Goal: Information Seeking & Learning: Learn about a topic

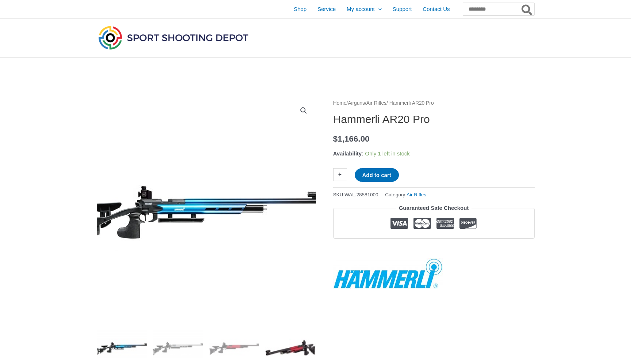
scroll to position [61, 0]
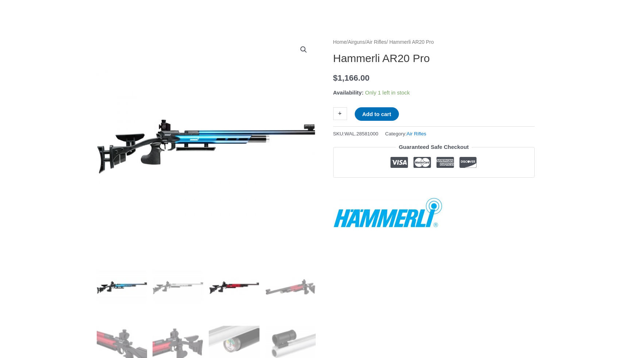
click at [234, 288] on img at bounding box center [234, 287] width 51 height 51
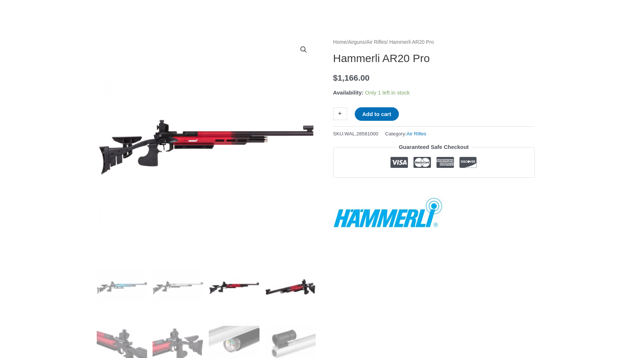
click at [295, 286] on img at bounding box center [290, 287] width 51 height 51
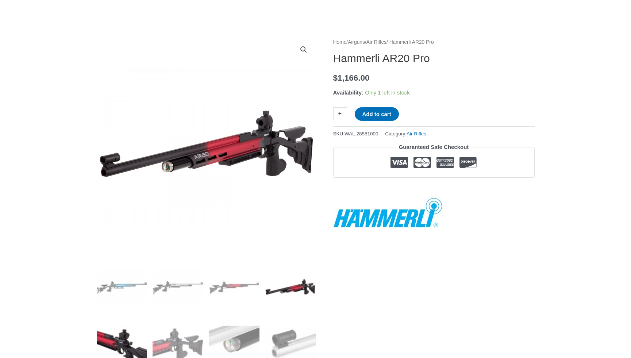
scroll to position [122, 0]
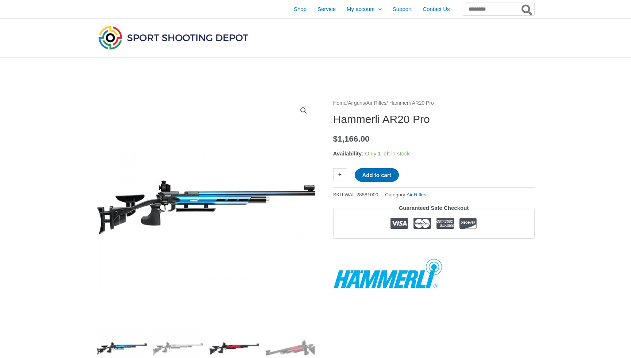
click at [229, 344] on img at bounding box center [234, 348] width 51 height 51
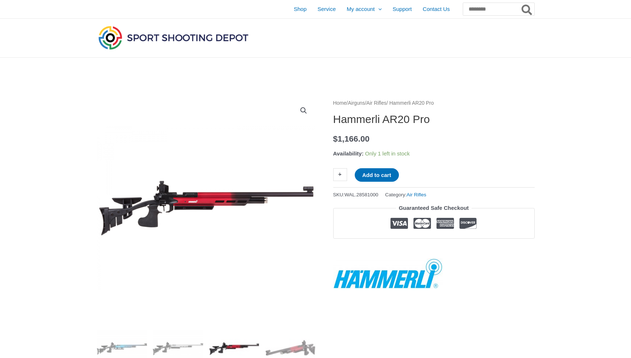
scroll to position [61, 0]
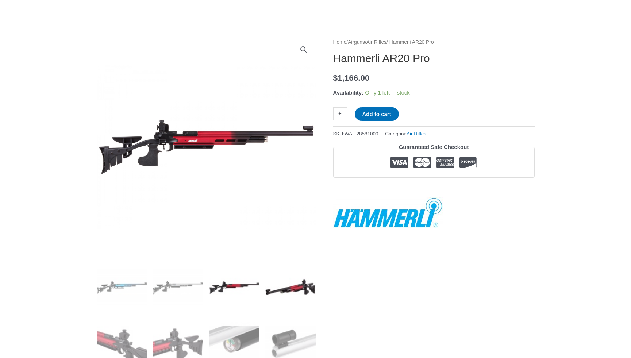
click at [297, 292] on img at bounding box center [290, 287] width 51 height 51
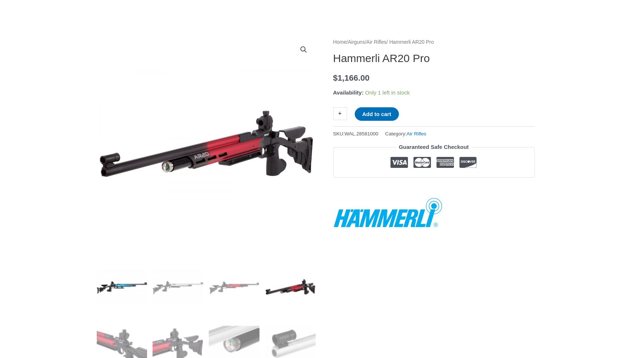
click at [131, 290] on img at bounding box center [122, 287] width 51 height 51
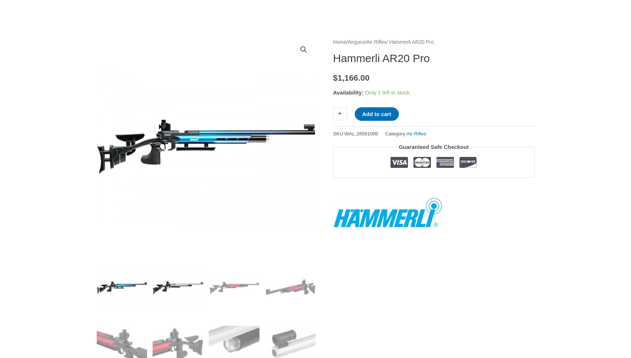
click at [184, 286] on img at bounding box center [178, 287] width 51 height 51
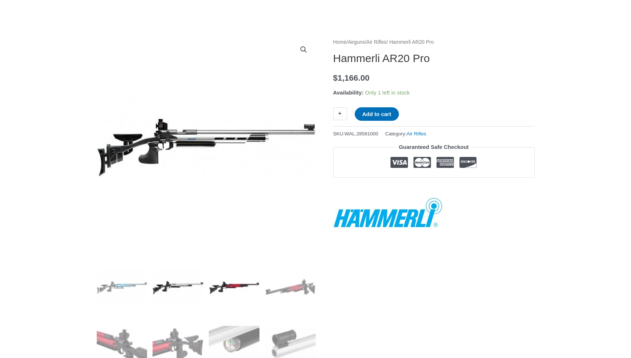
click at [233, 288] on img at bounding box center [234, 287] width 51 height 51
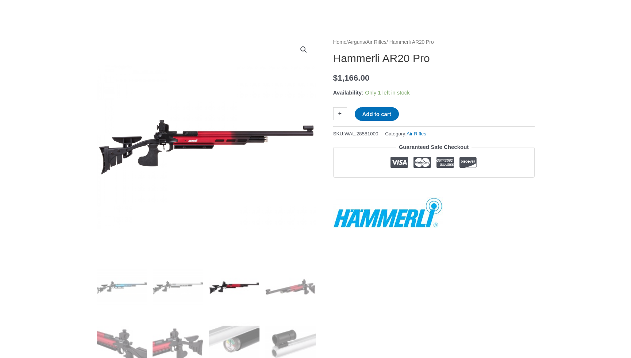
scroll to position [122, 0]
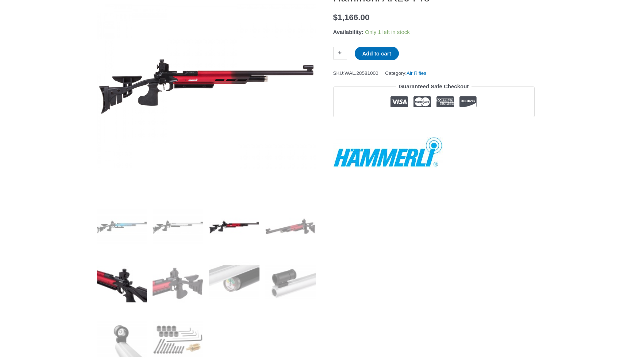
click at [119, 279] on img at bounding box center [122, 283] width 51 height 51
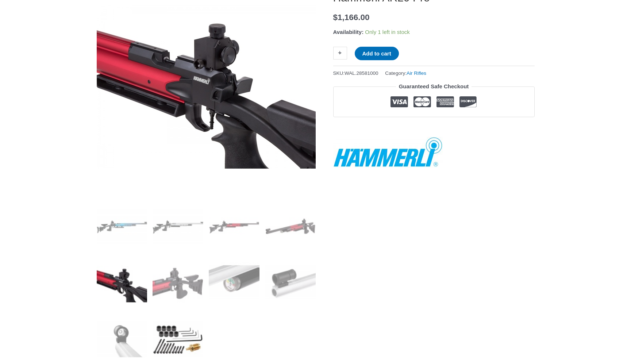
click at [179, 338] on img at bounding box center [178, 339] width 51 height 51
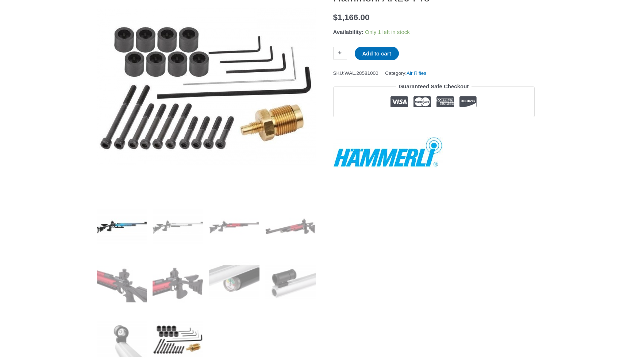
click at [142, 227] on img at bounding box center [122, 227] width 51 height 51
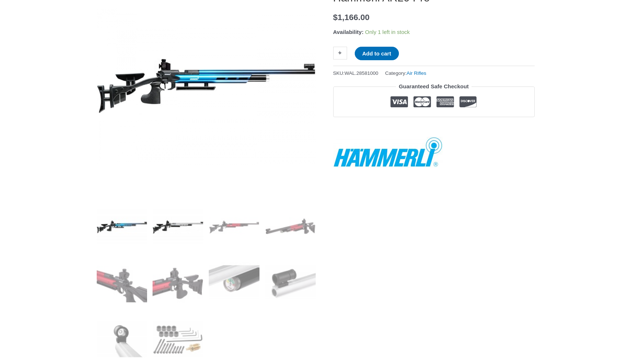
click at [177, 218] on img at bounding box center [178, 227] width 51 height 51
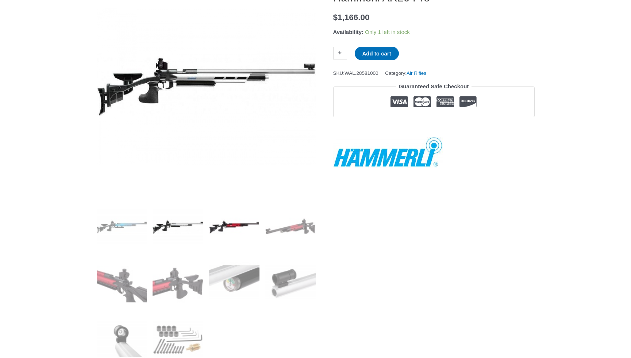
click at [234, 228] on img at bounding box center [234, 227] width 51 height 51
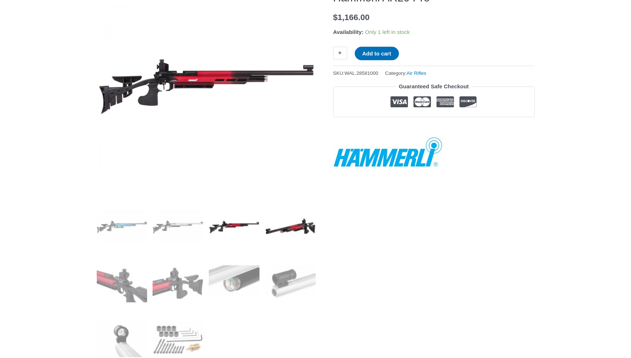
click at [296, 230] on img at bounding box center [290, 227] width 51 height 51
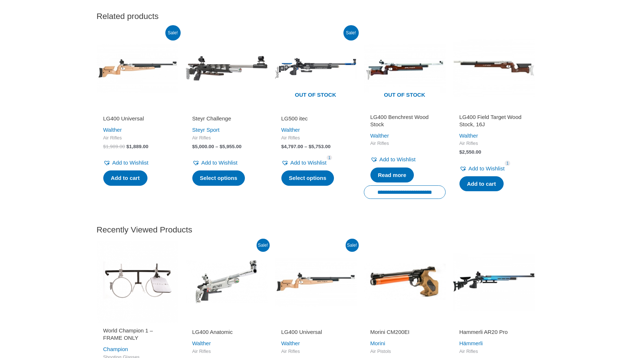
scroll to position [1095, 0]
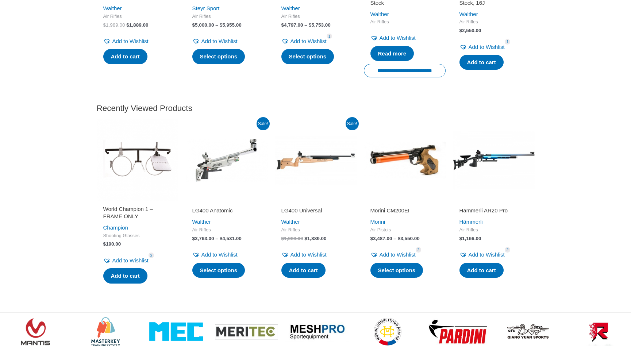
click at [500, 158] on img at bounding box center [494, 160] width 82 height 82
